Goal: Information Seeking & Learning: Learn about a topic

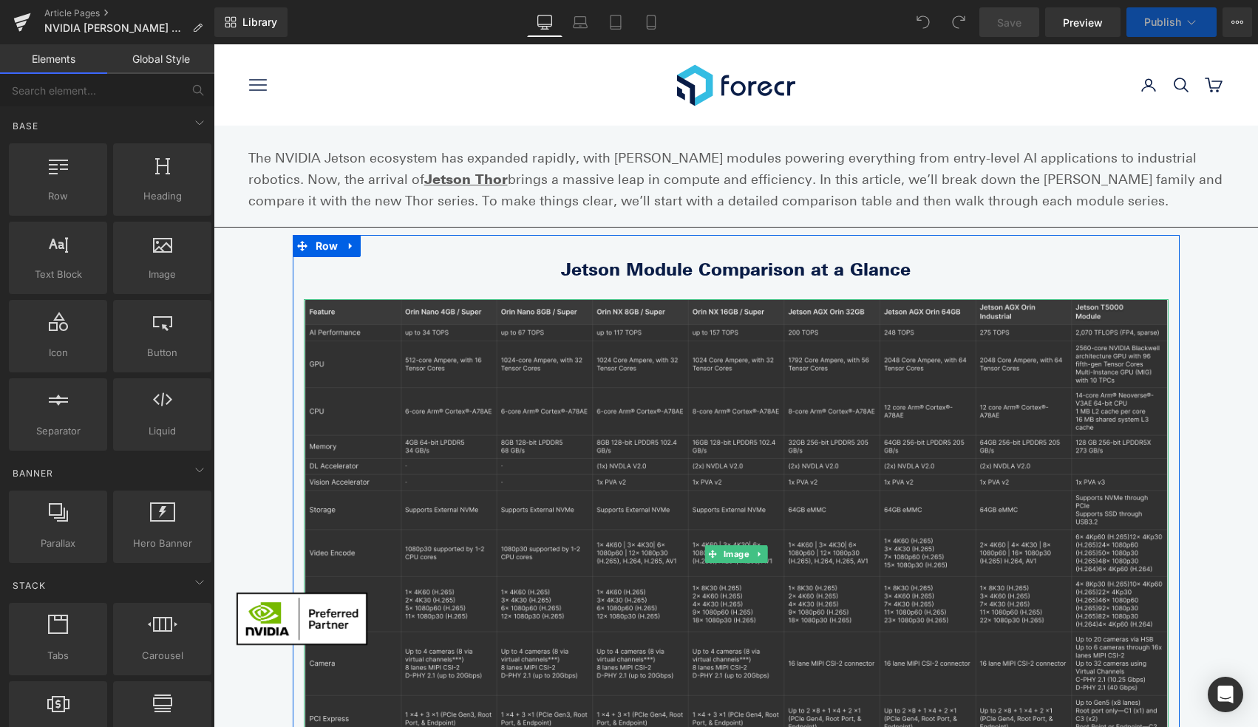
click at [570, 316] on img at bounding box center [736, 553] width 865 height 509
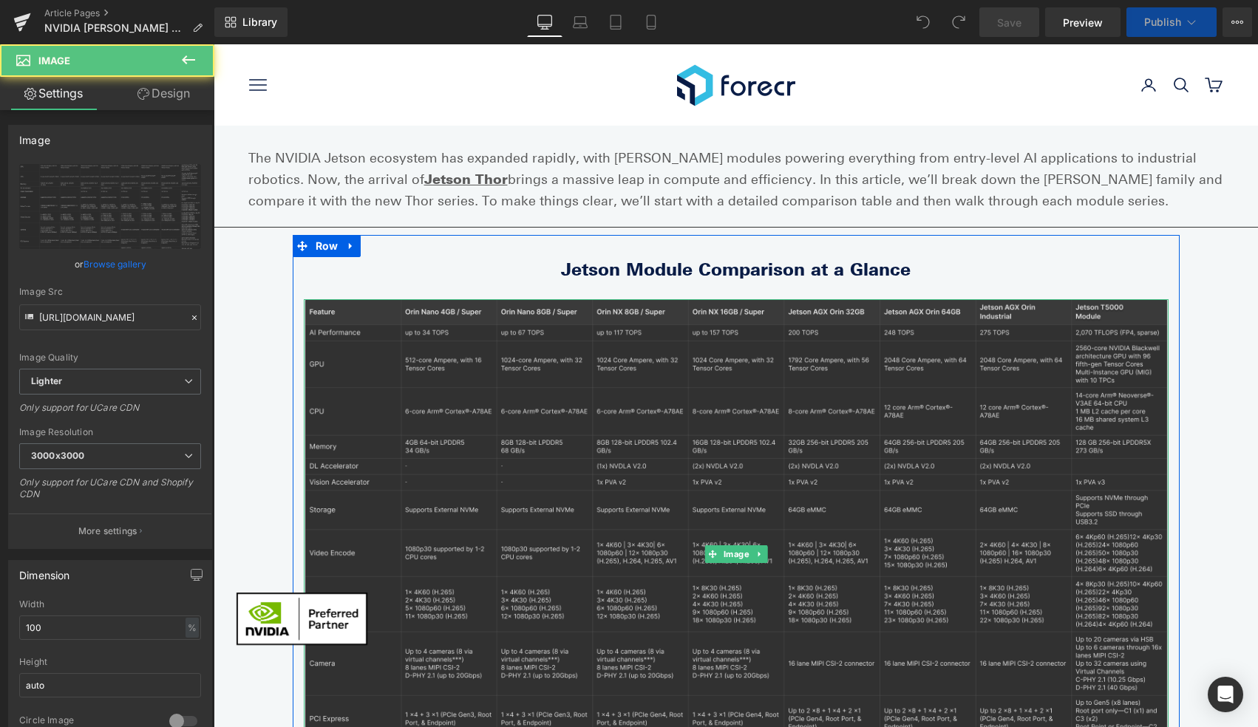
click at [543, 391] on img at bounding box center [736, 553] width 865 height 509
click at [532, 502] on img at bounding box center [736, 553] width 865 height 509
click at [540, 513] on img at bounding box center [736, 553] width 865 height 509
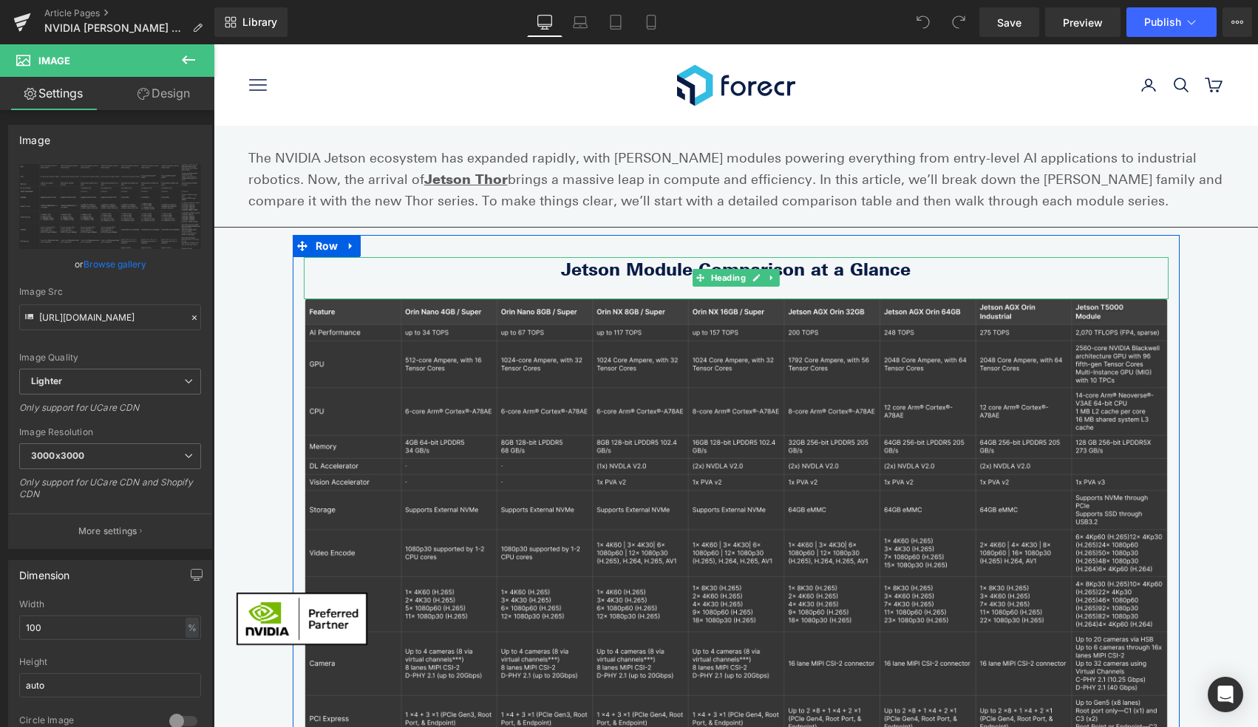
click at [729, 276] on span "Heading" at bounding box center [727, 278] width 41 height 18
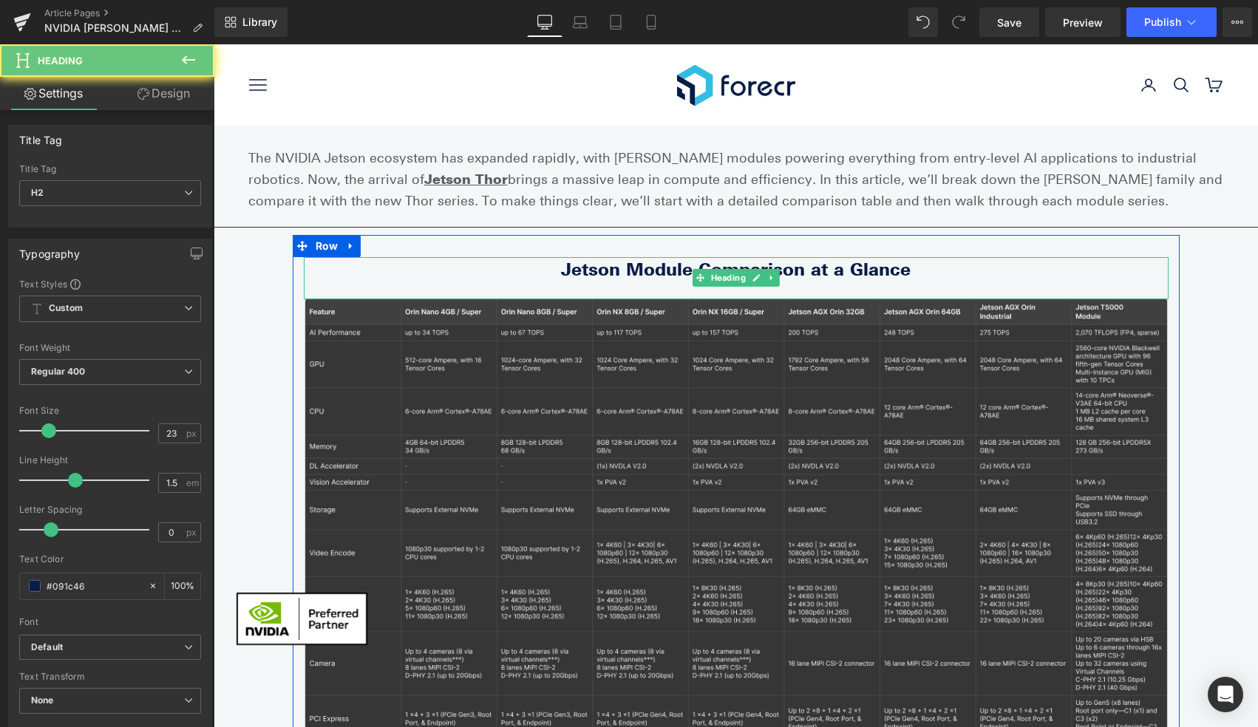
click at [879, 276] on b "Jetson Module Comparison at a Glance" at bounding box center [736, 269] width 350 height 21
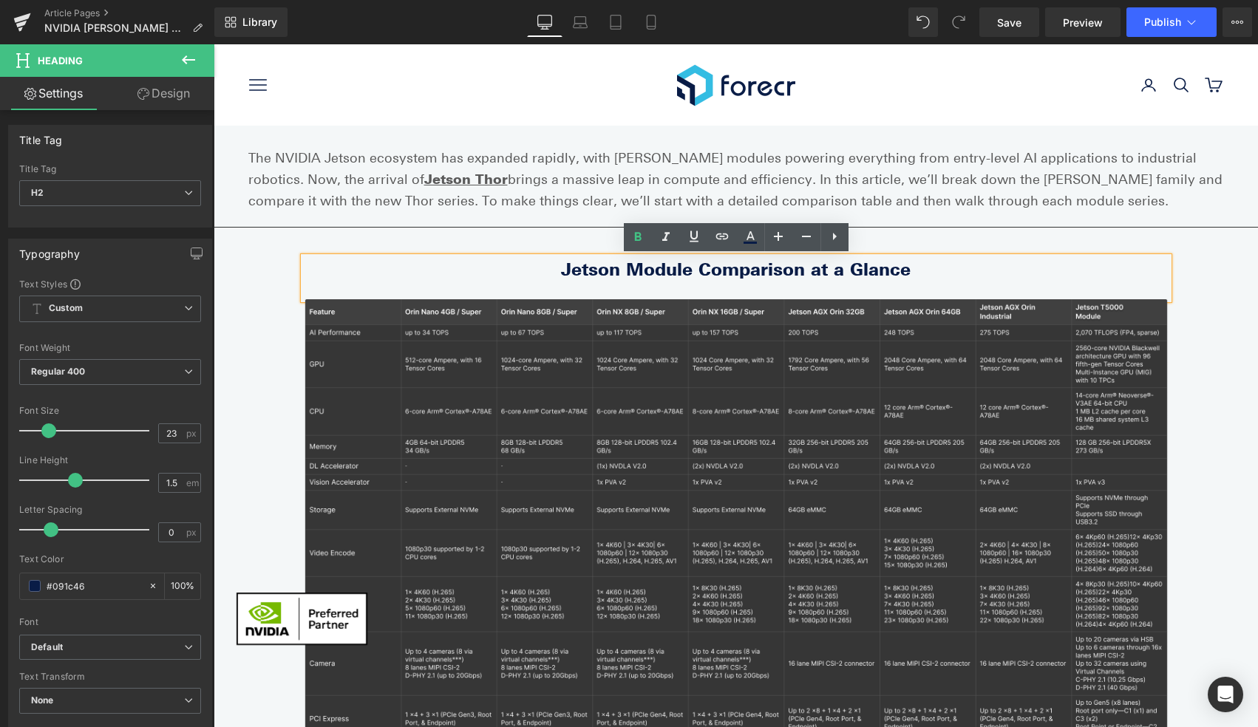
click at [896, 271] on b "Jetson Module Comparison at a Glance" at bounding box center [736, 269] width 350 height 21
click at [931, 273] on h2 "Jetson Module Comparison at a Glance" at bounding box center [736, 270] width 865 height 26
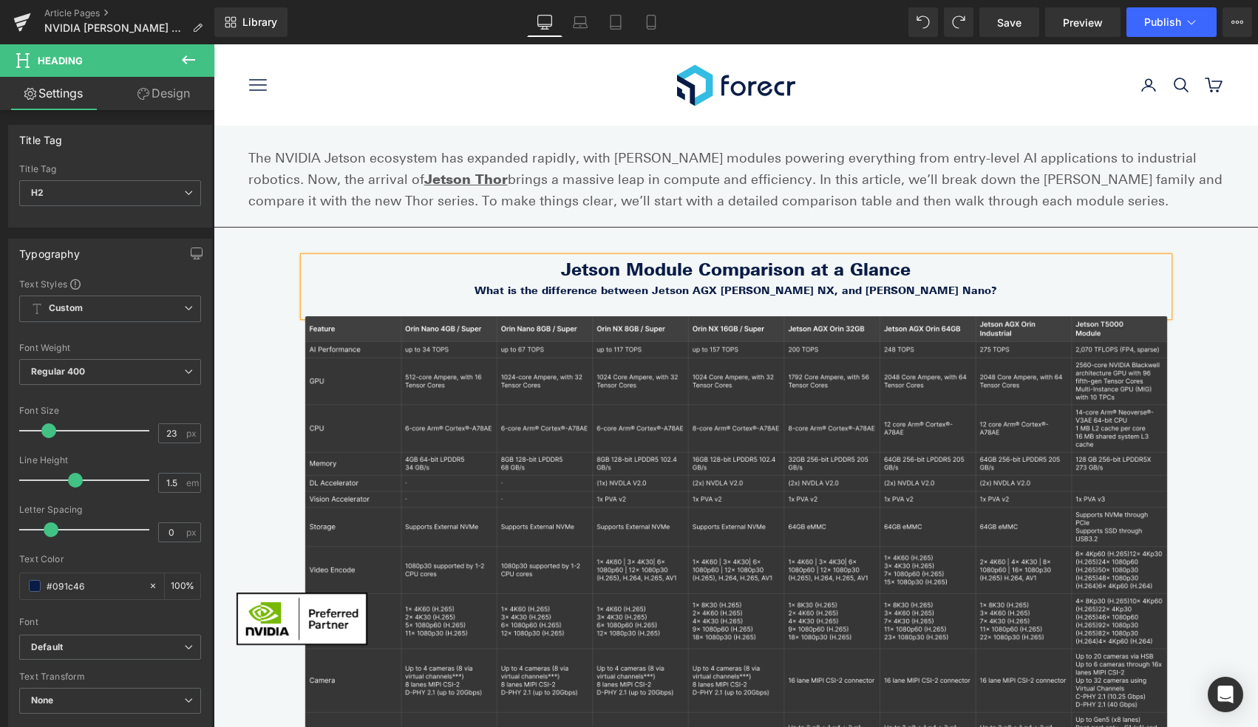
click at [859, 290] on b "What is the difference between Jetson AGX [PERSON_NAME] NX, and [PERSON_NAME] N…" at bounding box center [736, 290] width 523 height 13
click at [903, 286] on b "What is the difference between Jetson AGX [PERSON_NAME] NX, [PERSON_NAME] Nano?" at bounding box center [735, 290] width 499 height 13
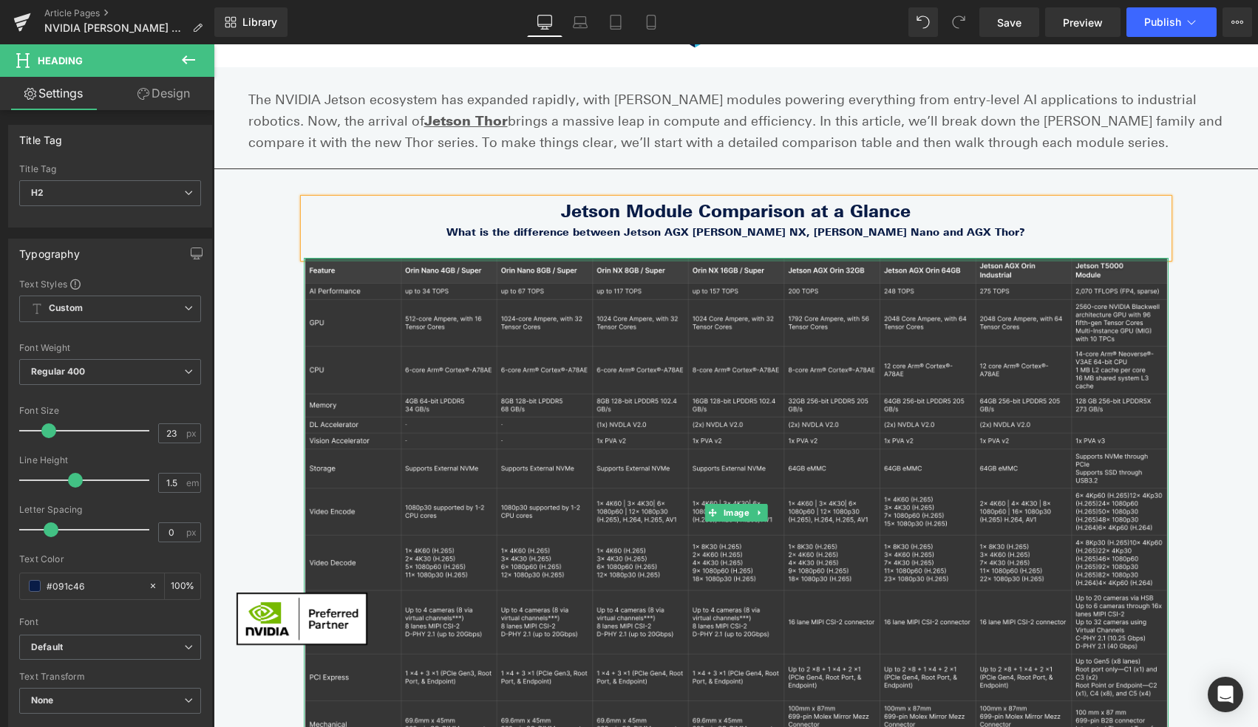
scroll to position [76, 0]
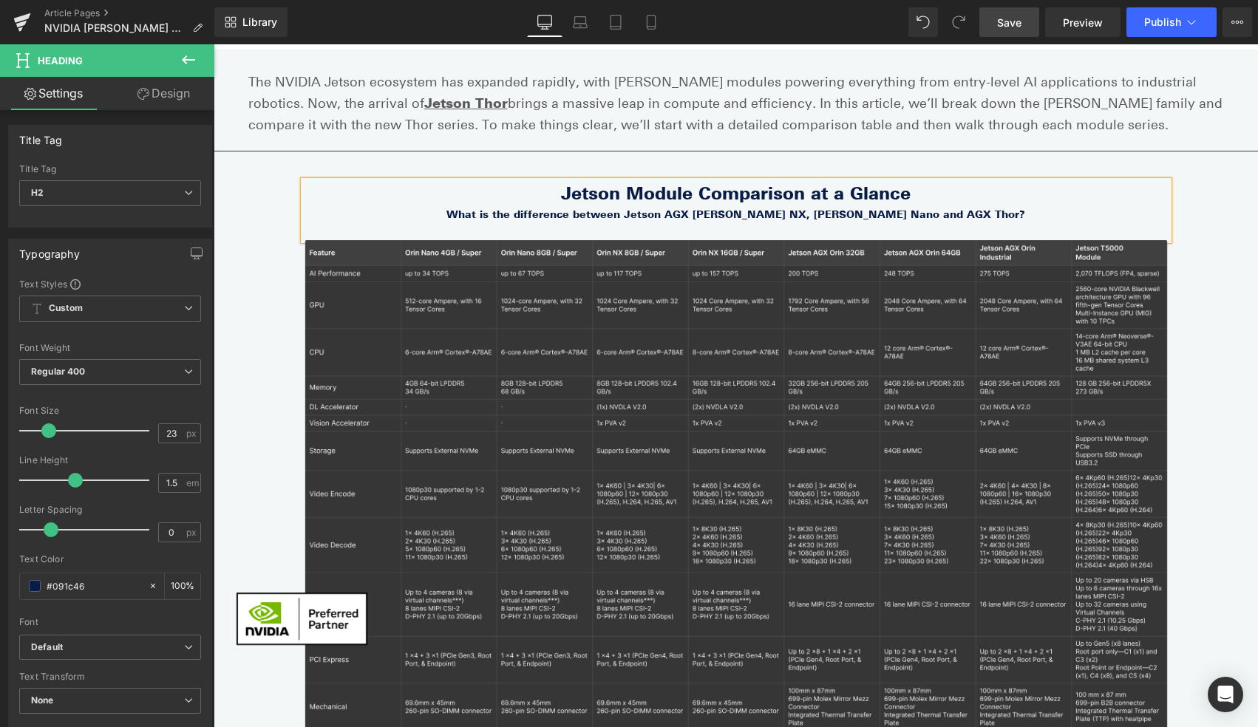
click at [1011, 21] on span "Save" at bounding box center [1009, 23] width 24 height 16
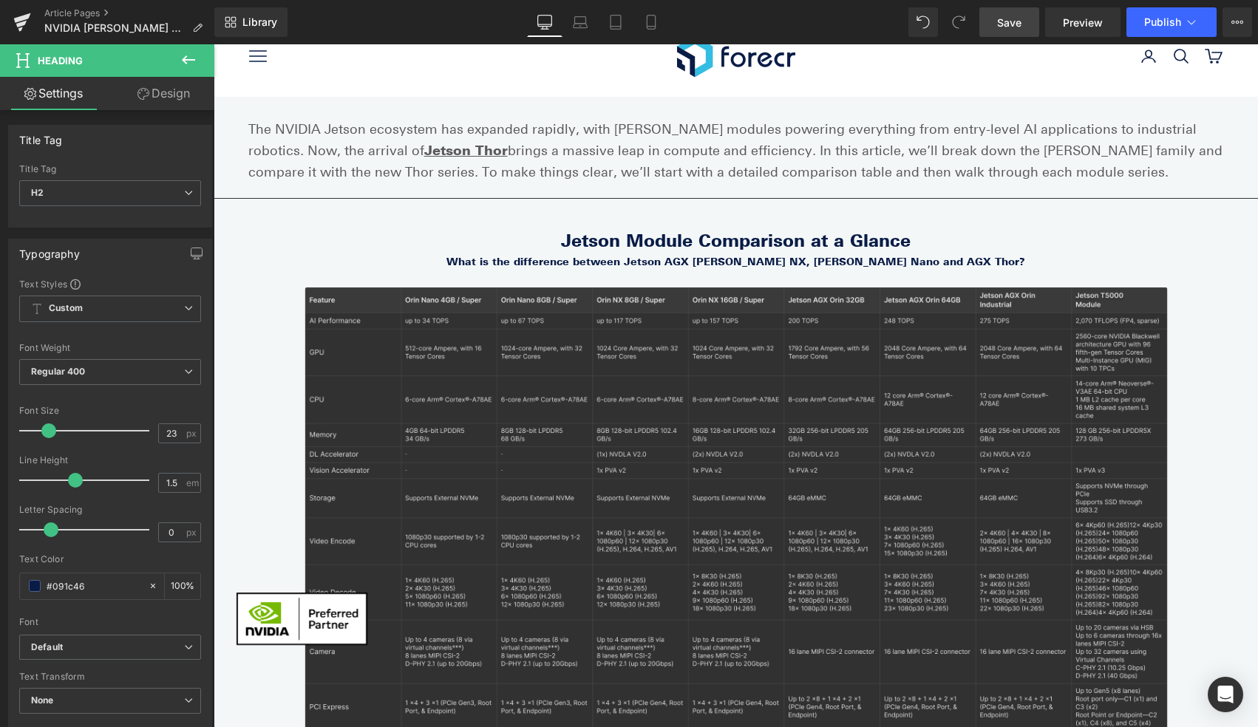
scroll to position [0, 0]
